Goal: Task Accomplishment & Management: Complete application form

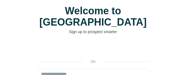
click at [136, 43] on div "Sign in with Google. Opens in new tab" at bounding box center [93, 49] width 112 height 12
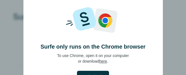
click at [103, 61] on link "here" at bounding box center [104, 61] width 8 height 4
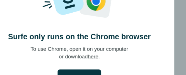
click at [77, 70] on button "Got it, thanks" at bounding box center [93, 75] width 32 height 11
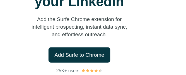
click at [18, 46] on div "Let’s bring Surfe to your LinkedIn Add the Surfe Chrome extension for intellige…" at bounding box center [93, 25] width 164 height 82
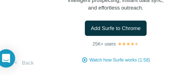
click at [23, 60] on button "Back" at bounding box center [24, 65] width 23 height 10
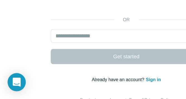
scroll to position [56, 0]
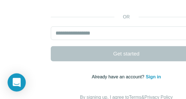
click at [110, 39] on div "or Get started Already have an account? Sign in By signing up, I agree to Terms…" at bounding box center [93, 60] width 164 height 81
click at [109, 74] on link "Sign in" at bounding box center [113, 83] width 11 height 4
